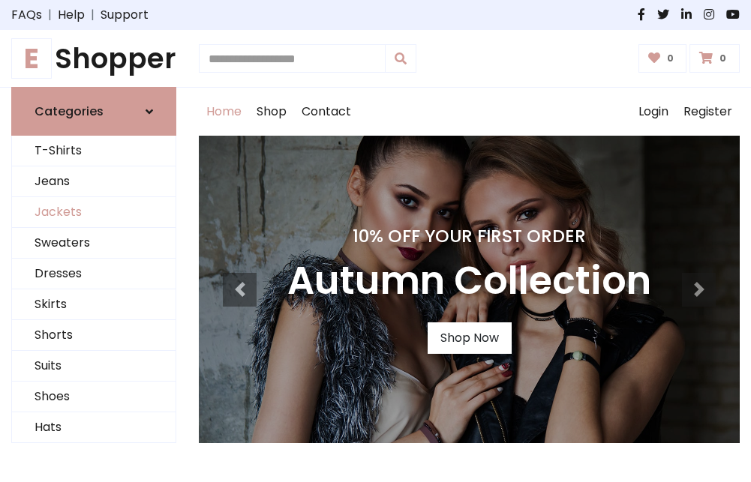
click at [94, 213] on link "Jackets" at bounding box center [93, 212] width 163 height 31
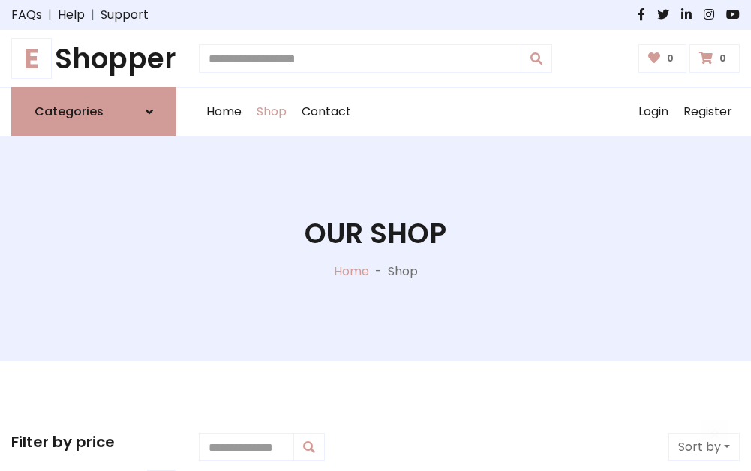
scroll to position [678, 0]
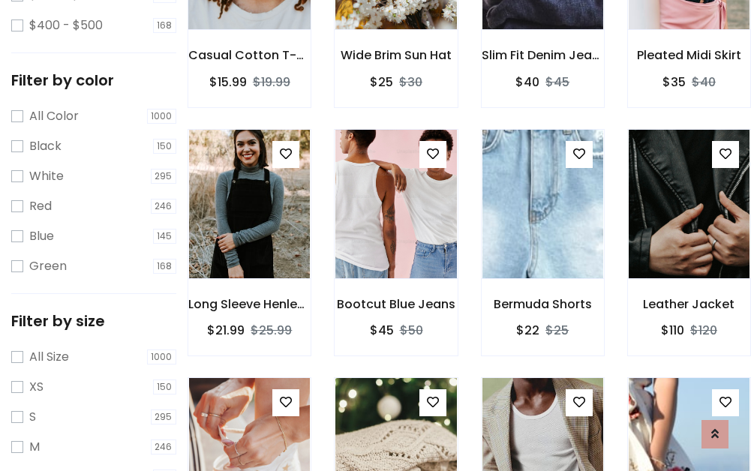
scroll to position [76, 0]
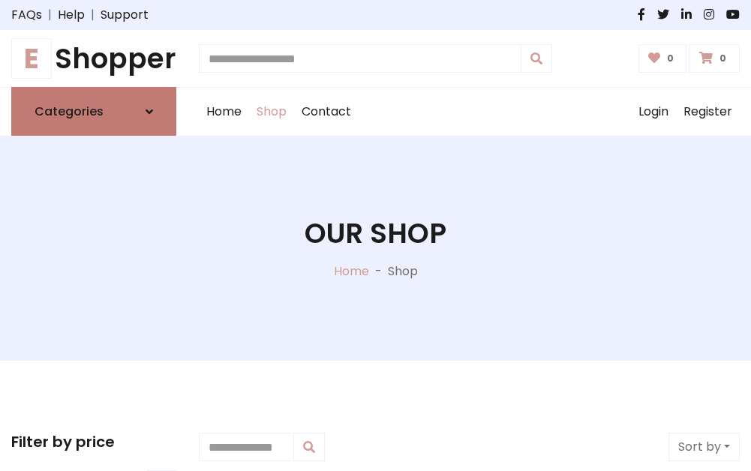
click at [94, 112] on h6 "Categories" at bounding box center [68, 111] width 69 height 14
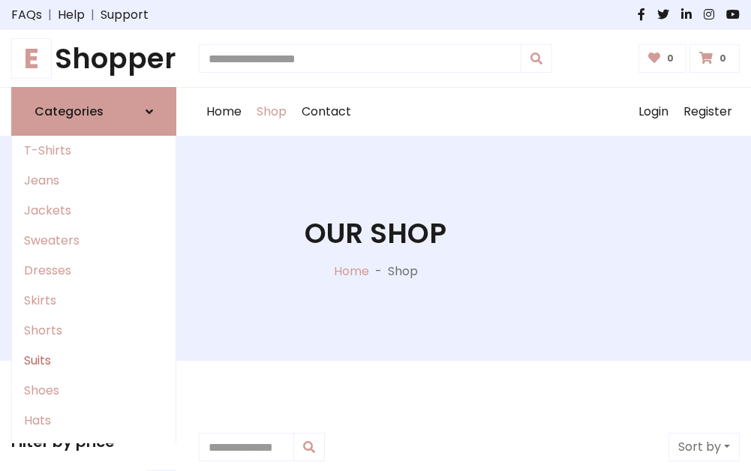
click at [94, 361] on link "Suits" at bounding box center [93, 361] width 163 height 30
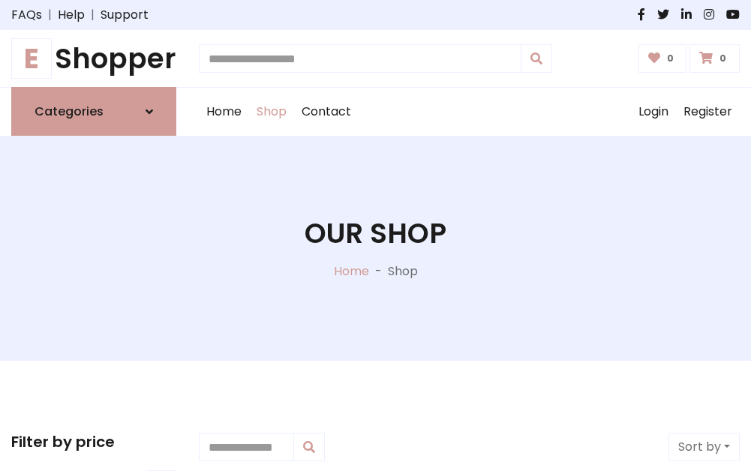
scroll to position [1084, 0]
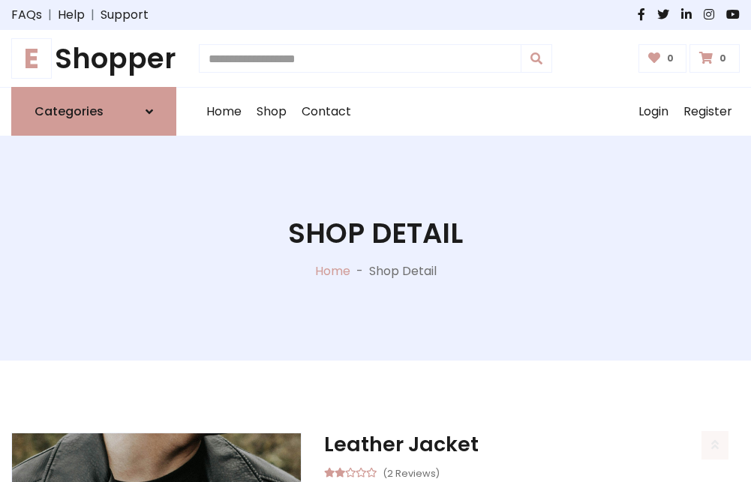
scroll to position [1402, 0]
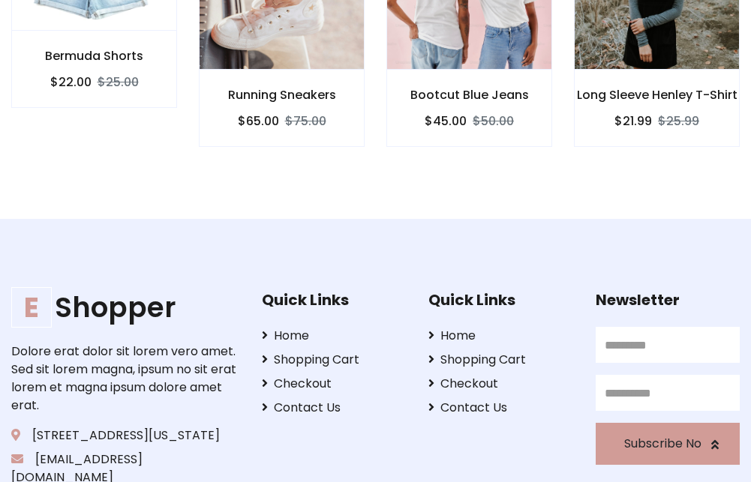
scroll to position [1400, 0]
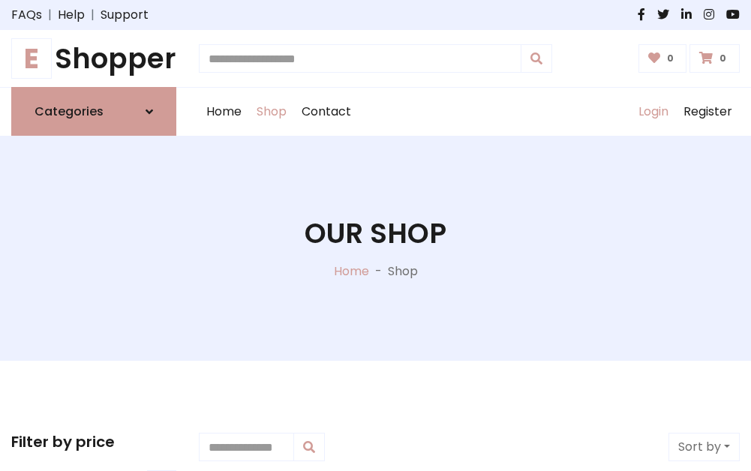
click at [652, 112] on link "Login" at bounding box center [653, 112] width 45 height 48
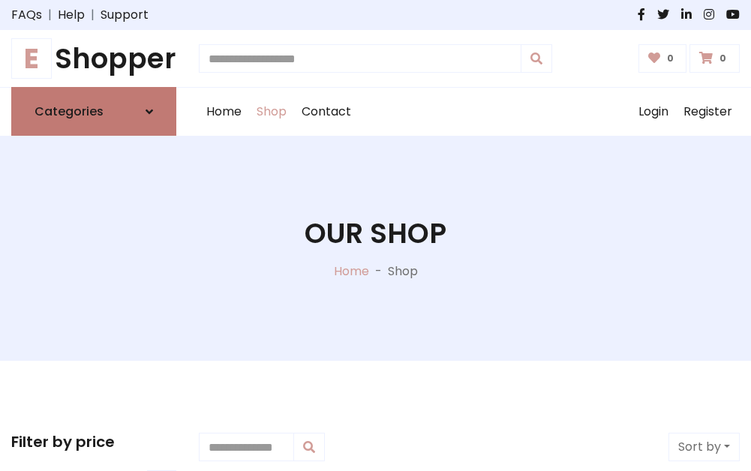
click at [149, 112] on icon at bounding box center [148, 112] width 7 height 12
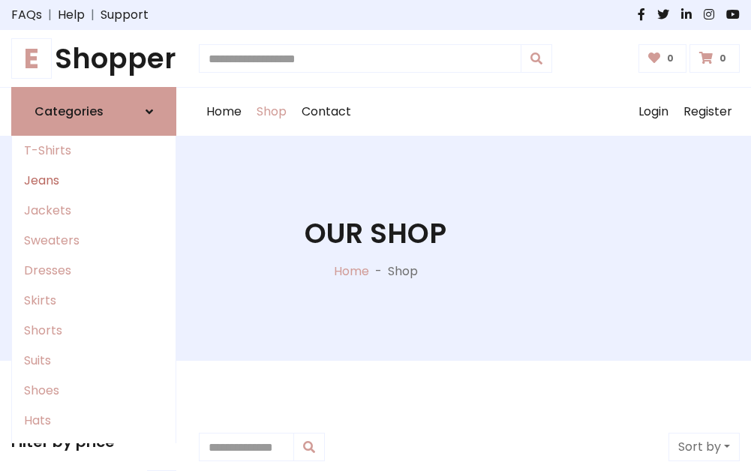
click at [94, 181] on link "Jeans" at bounding box center [93, 181] width 163 height 30
